Goal: Transaction & Acquisition: Purchase product/service

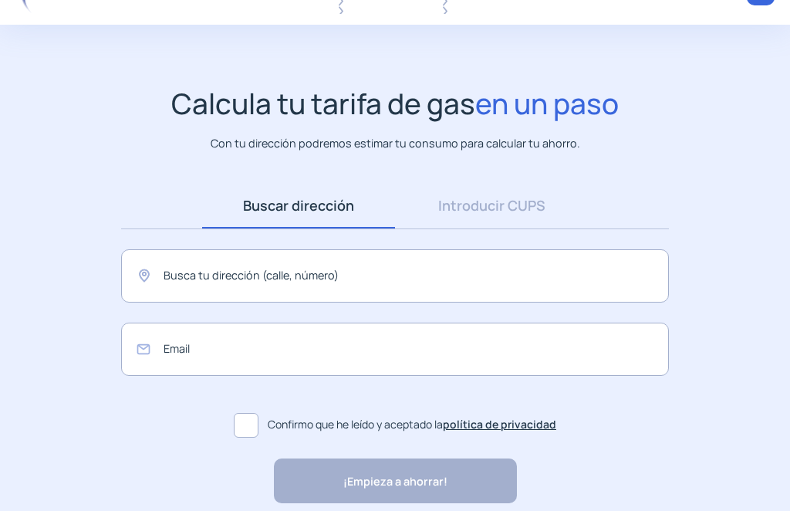
scroll to position [59, 0]
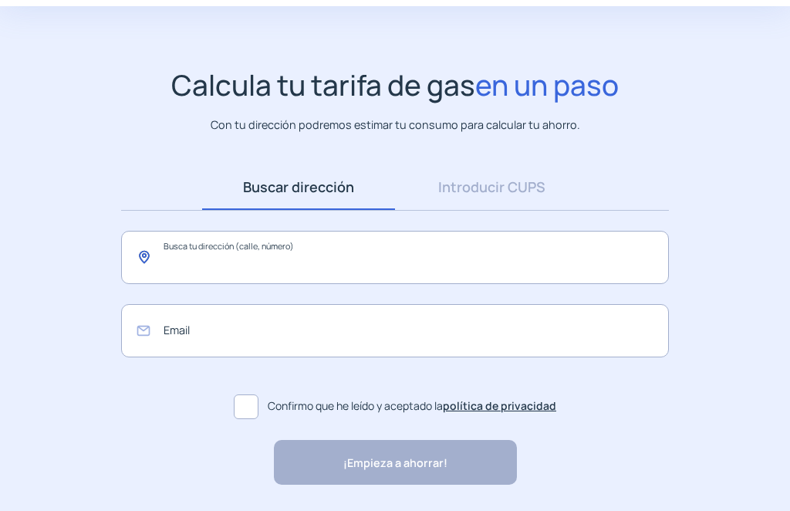
click at [265, 261] on input "text" at bounding box center [395, 257] width 548 height 53
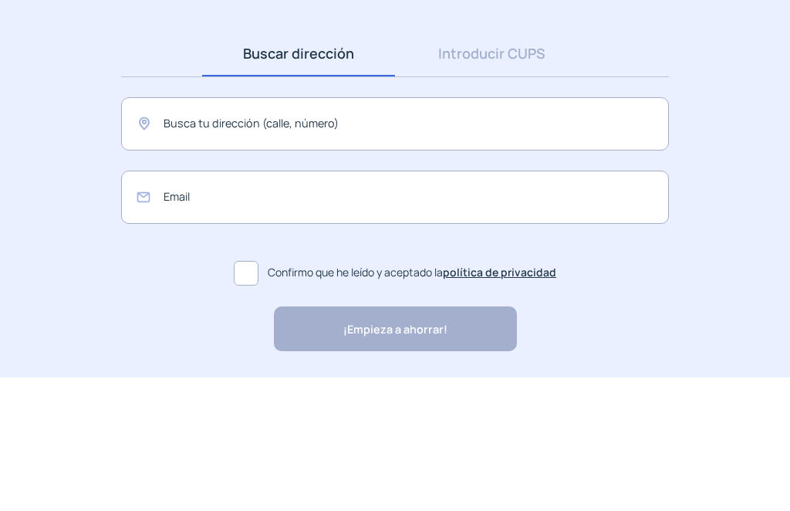
click at [513, 165] on link "Introducir CUPS" at bounding box center [491, 188] width 193 height 46
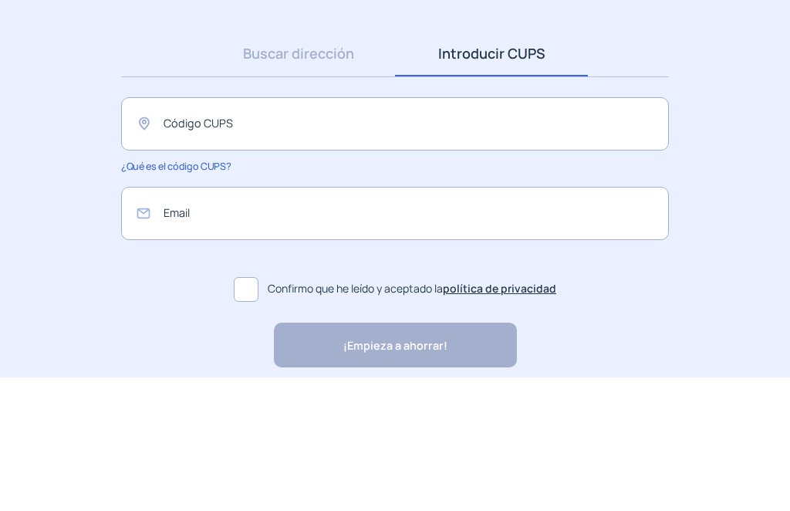
scroll to position [60, 0]
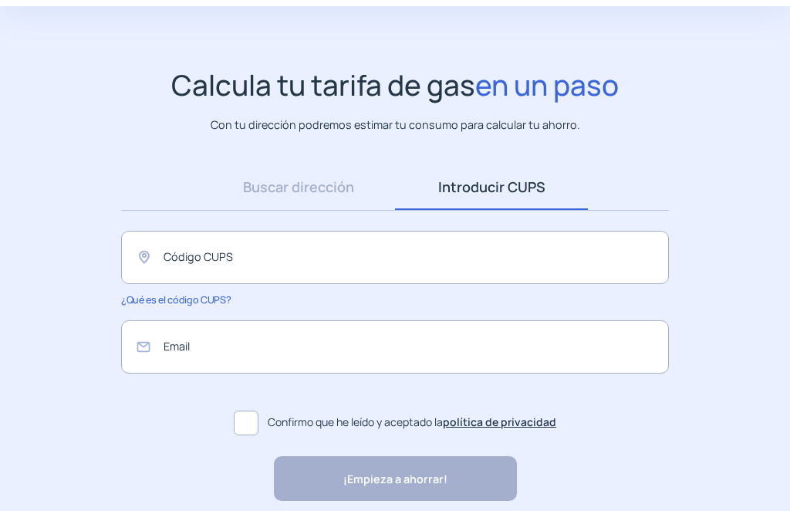
click at [331, 194] on link "Buscar dirección" at bounding box center [298, 187] width 193 height 46
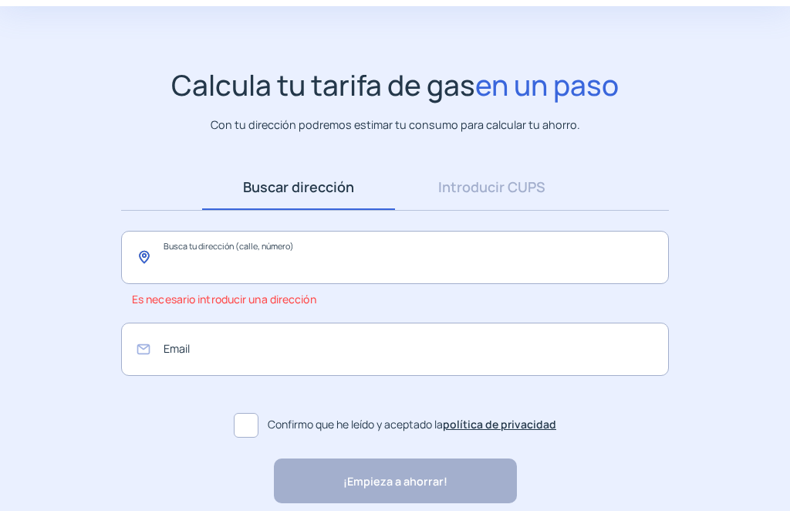
click at [248, 264] on input "text" at bounding box center [395, 257] width 548 height 53
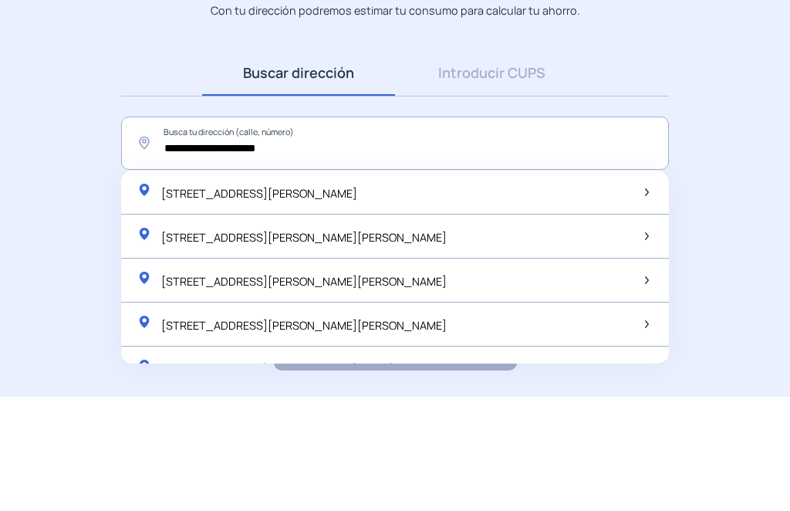
click at [391, 345] on span "[STREET_ADDRESS][PERSON_NAME][PERSON_NAME]" at bounding box center [303, 352] width 285 height 15
type input "**********"
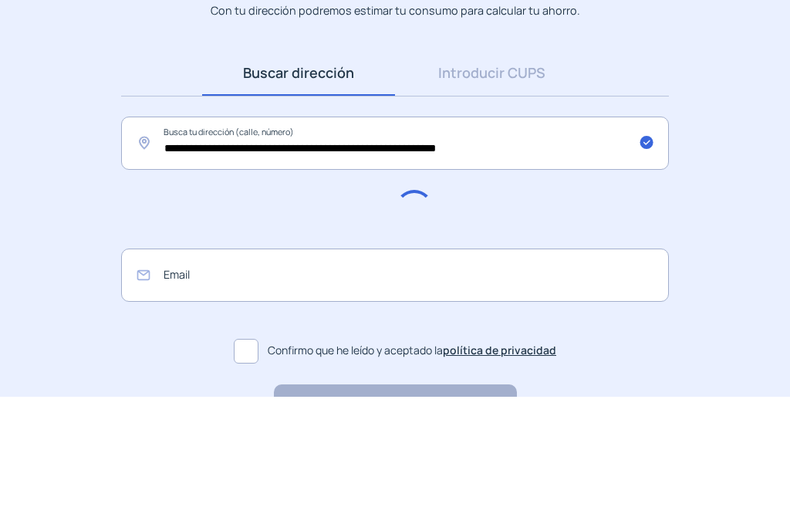
scroll to position [60, 0]
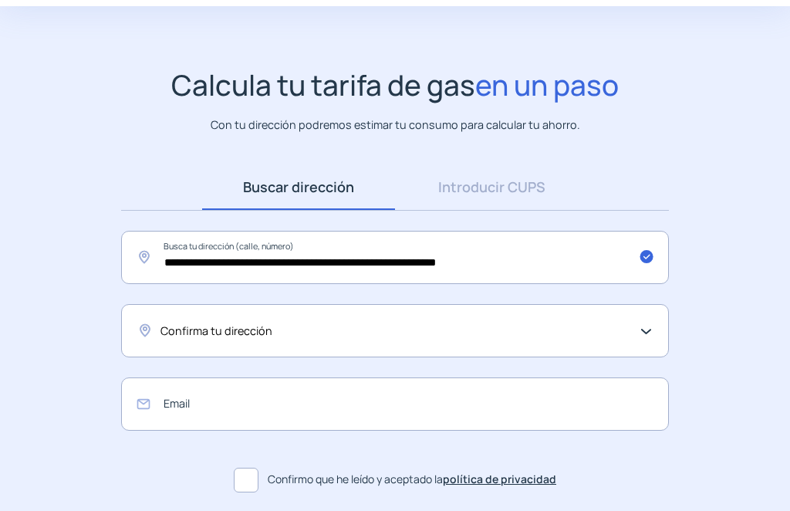
click at [649, 331] on div "Confirma tu dirección" at bounding box center [395, 330] width 548 height 53
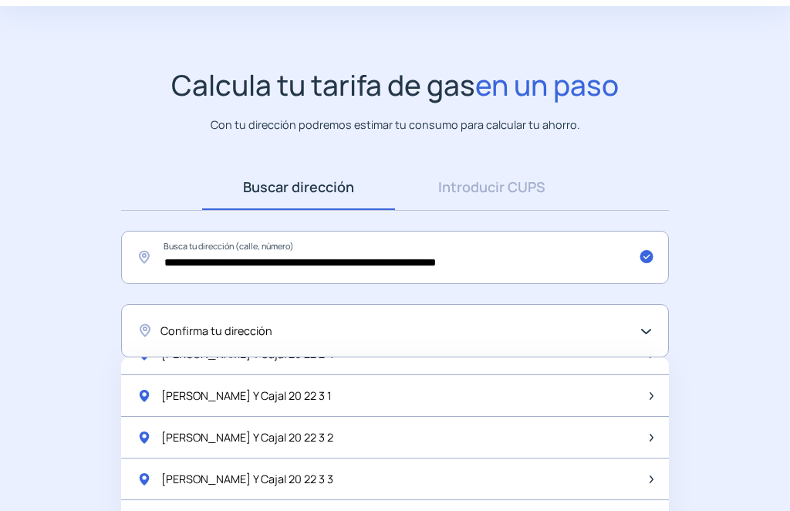
scroll to position [360, 0]
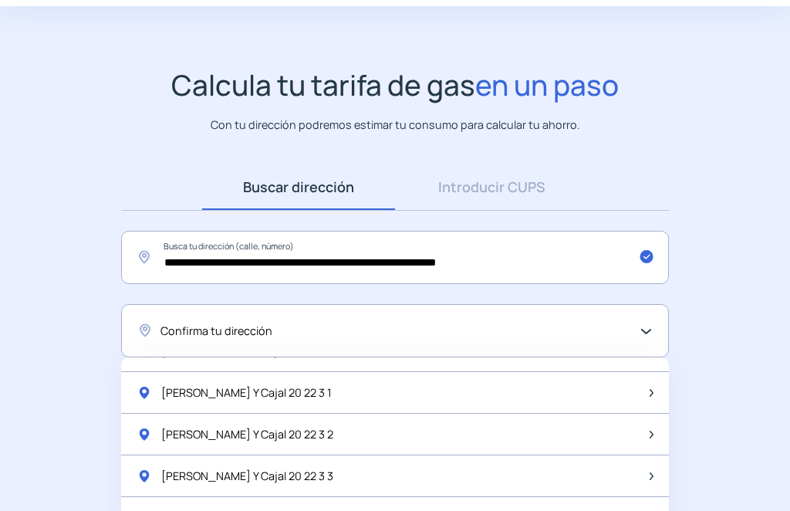
click at [260, 467] on span "[PERSON_NAME] Y Cajal 20 22 3 3" at bounding box center [247, 476] width 172 height 18
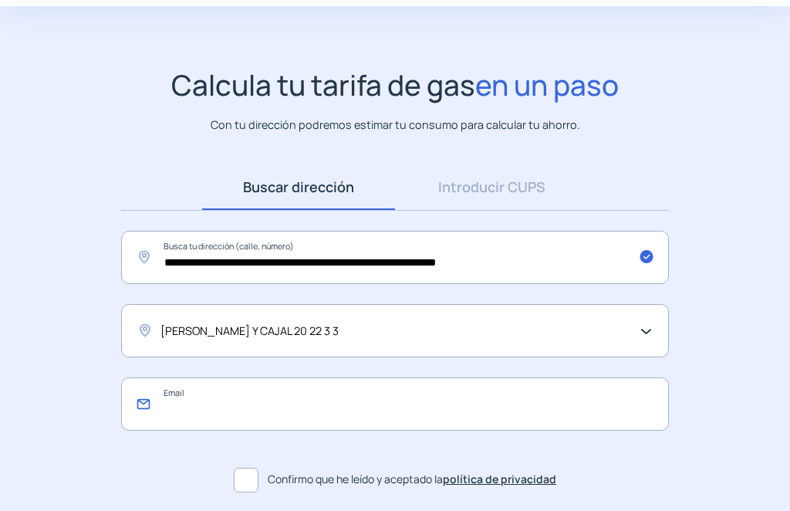
click at [209, 410] on input "email" at bounding box center [395, 403] width 548 height 53
type input "**********"
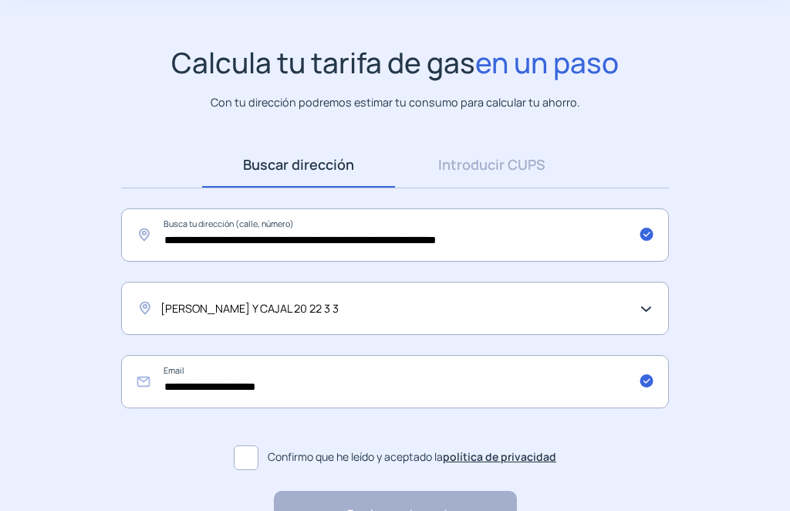
scroll to position [133, 0]
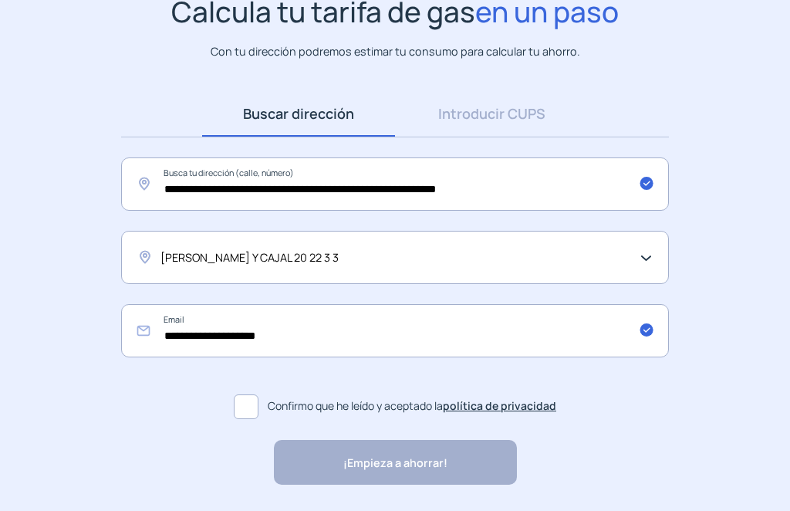
click at [245, 399] on span at bounding box center [246, 407] width 25 height 25
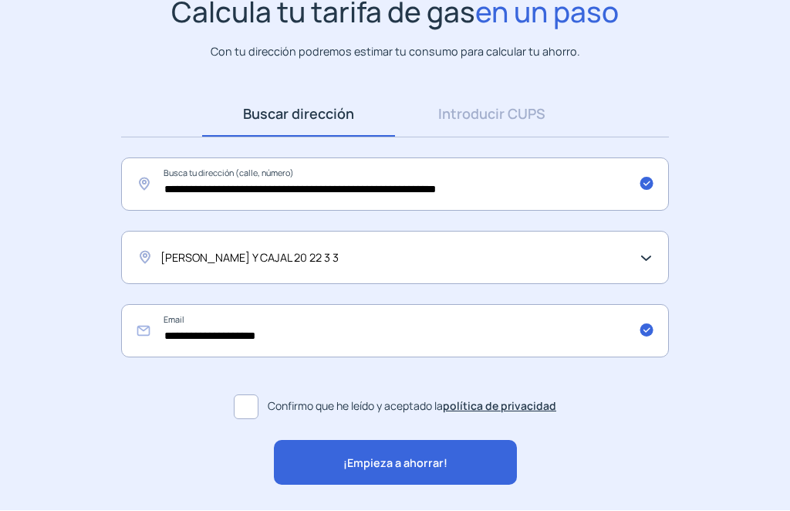
click at [342, 456] on div "¡Empieza a ahorrar!" at bounding box center [395, 463] width 243 height 45
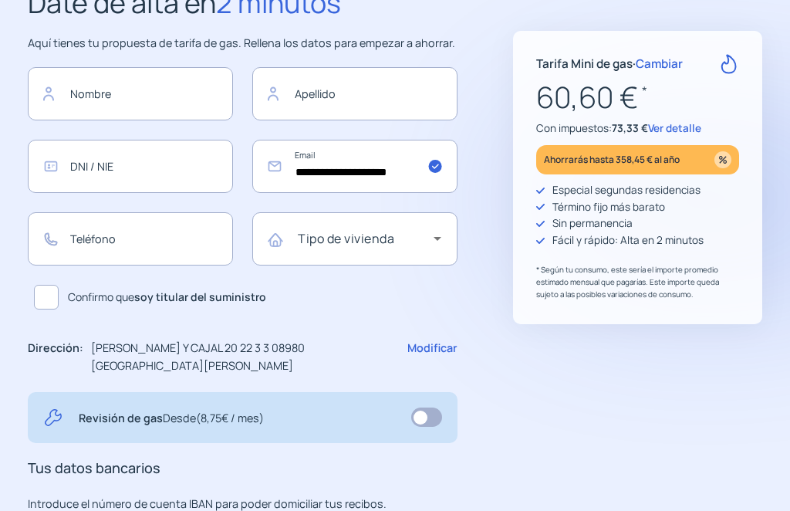
scroll to position [137, 0]
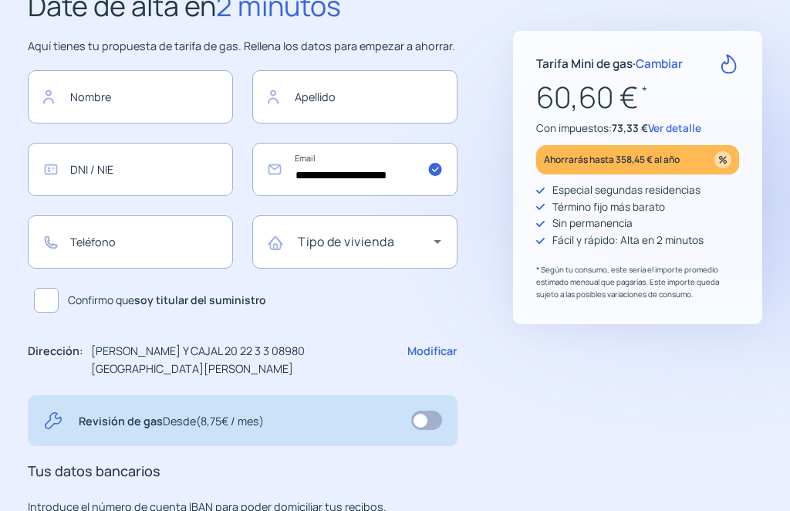
click at [665, 66] on span "Cambiar" at bounding box center [659, 64] width 47 height 16
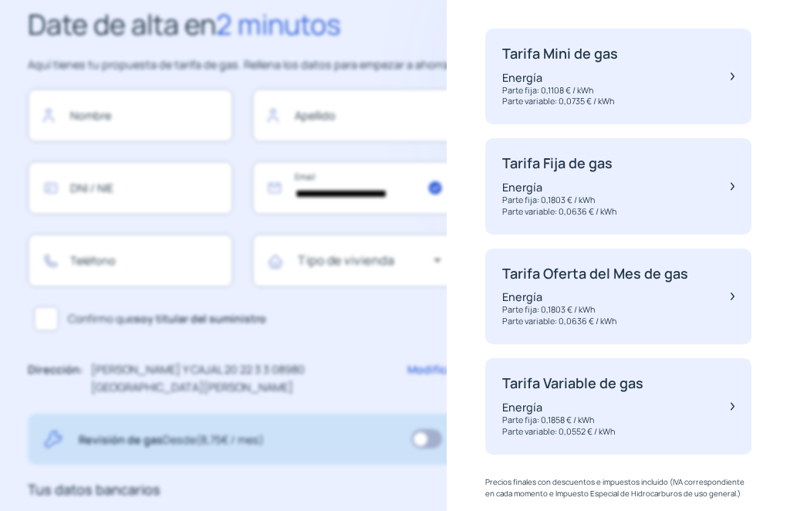
scroll to position [118, 0]
click at [732, 166] on img at bounding box center [733, 187] width 4 height 62
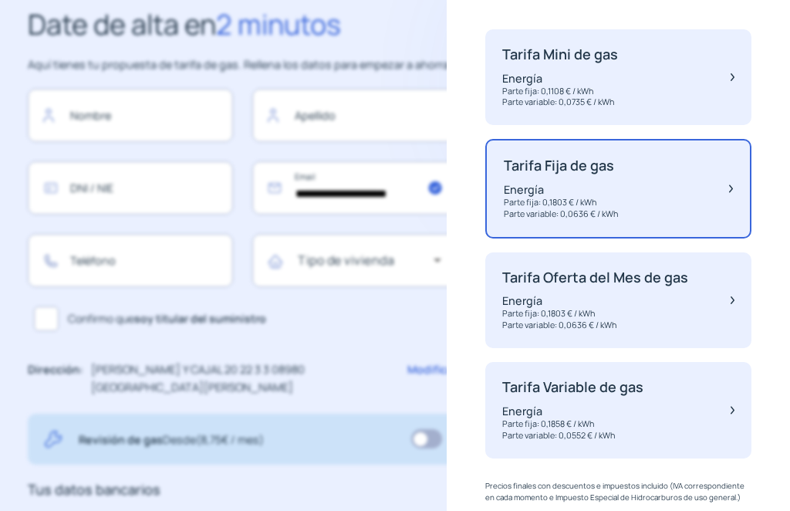
click at [730, 181] on div "Tarifa Fija de gas Energía Parte fija: 0,1803 € / kWh Parte variable: 0,0636 € …" at bounding box center [618, 188] width 266 height 99
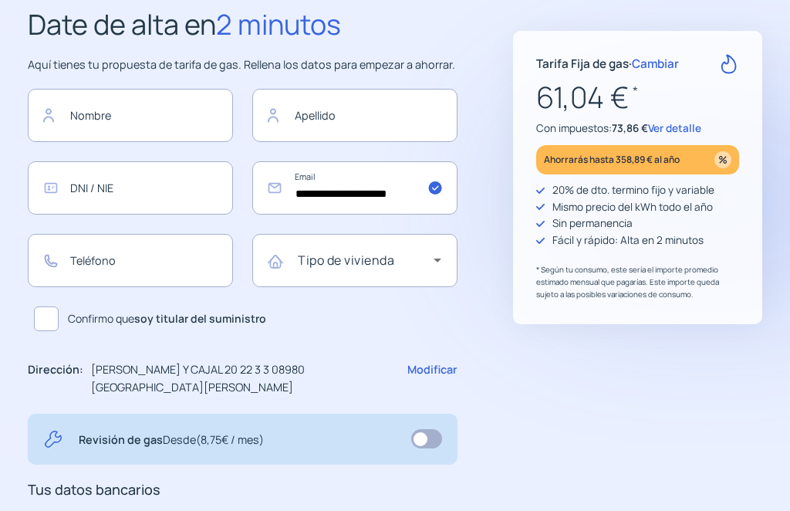
click at [674, 66] on span "Cambiar" at bounding box center [655, 64] width 47 height 16
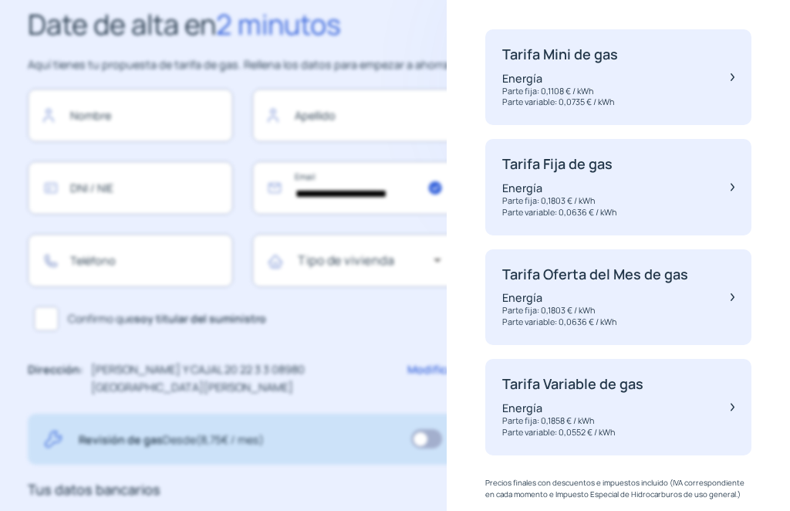
click at [591, 415] on p "Parte fija: 0,1858 € / kWh" at bounding box center [572, 421] width 141 height 12
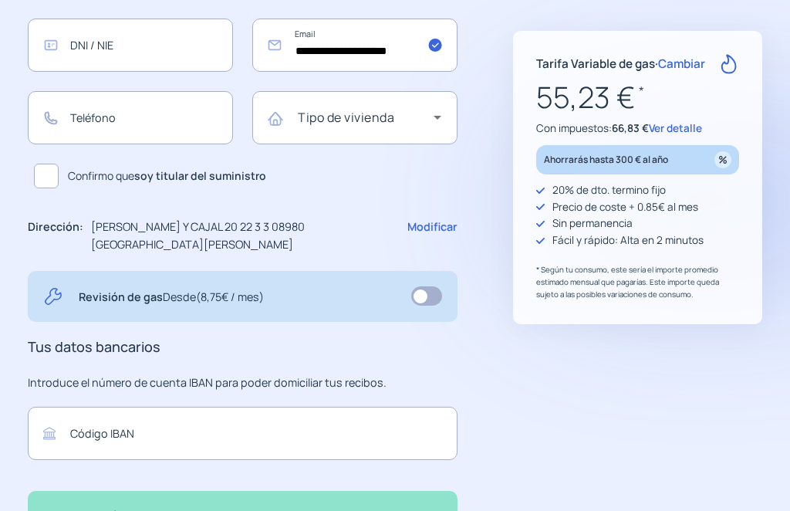
scroll to position [262, 0]
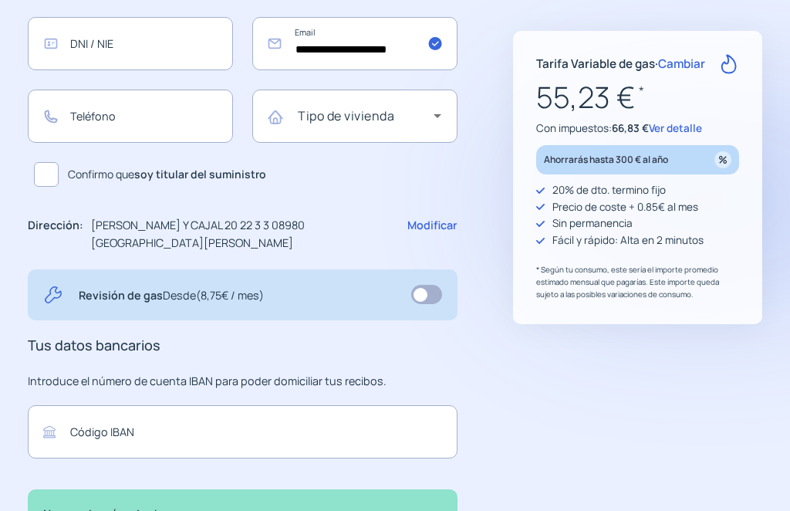
click at [683, 130] on span "Ver detalle" at bounding box center [675, 128] width 53 height 14
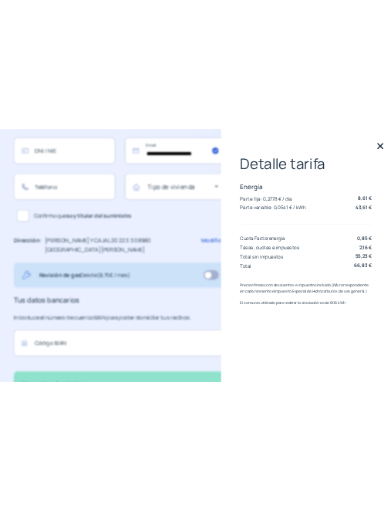
scroll to position [0, 0]
